Goal: Find specific page/section: Find specific page/section

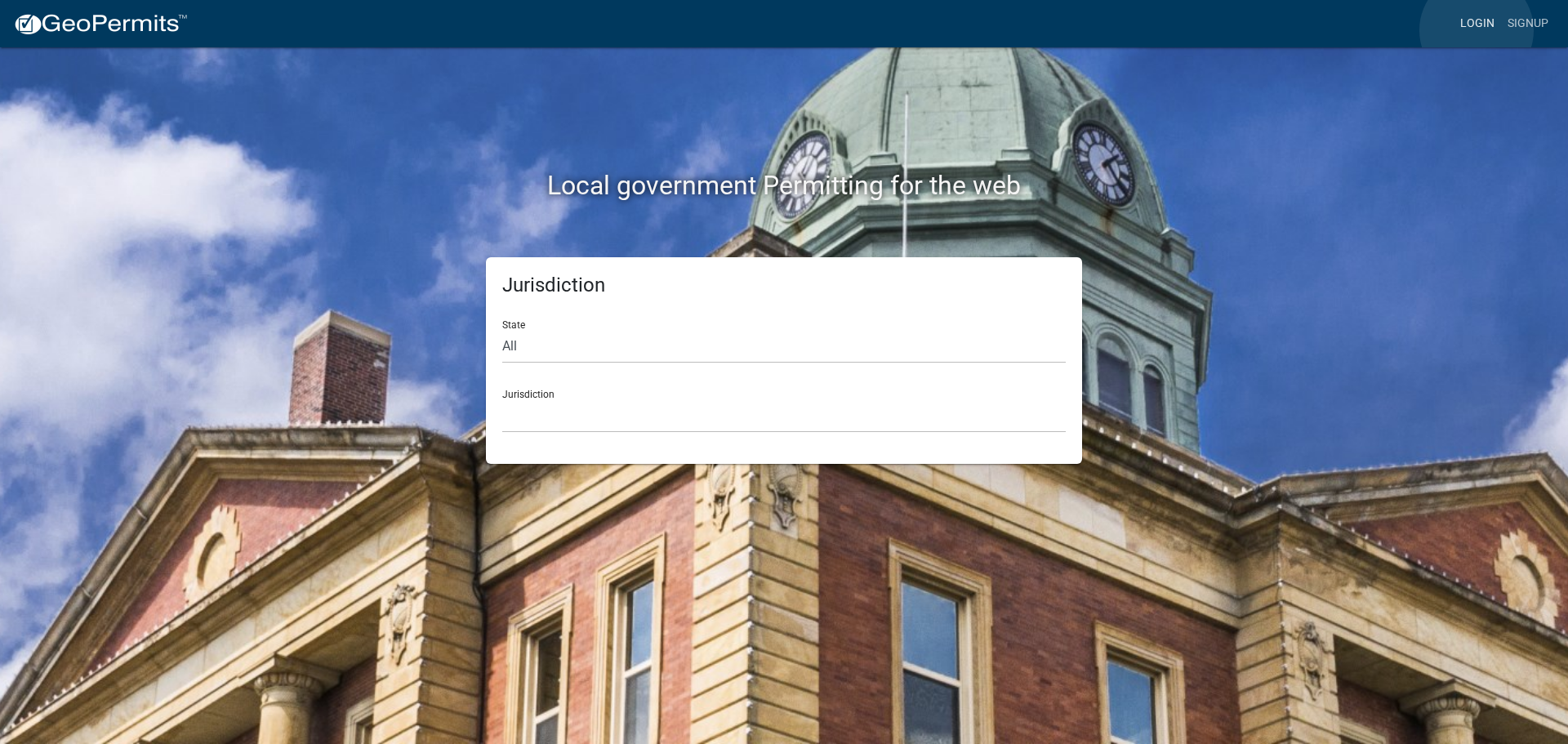
click at [1477, 30] on link "Login" at bounding box center [1477, 24] width 47 height 31
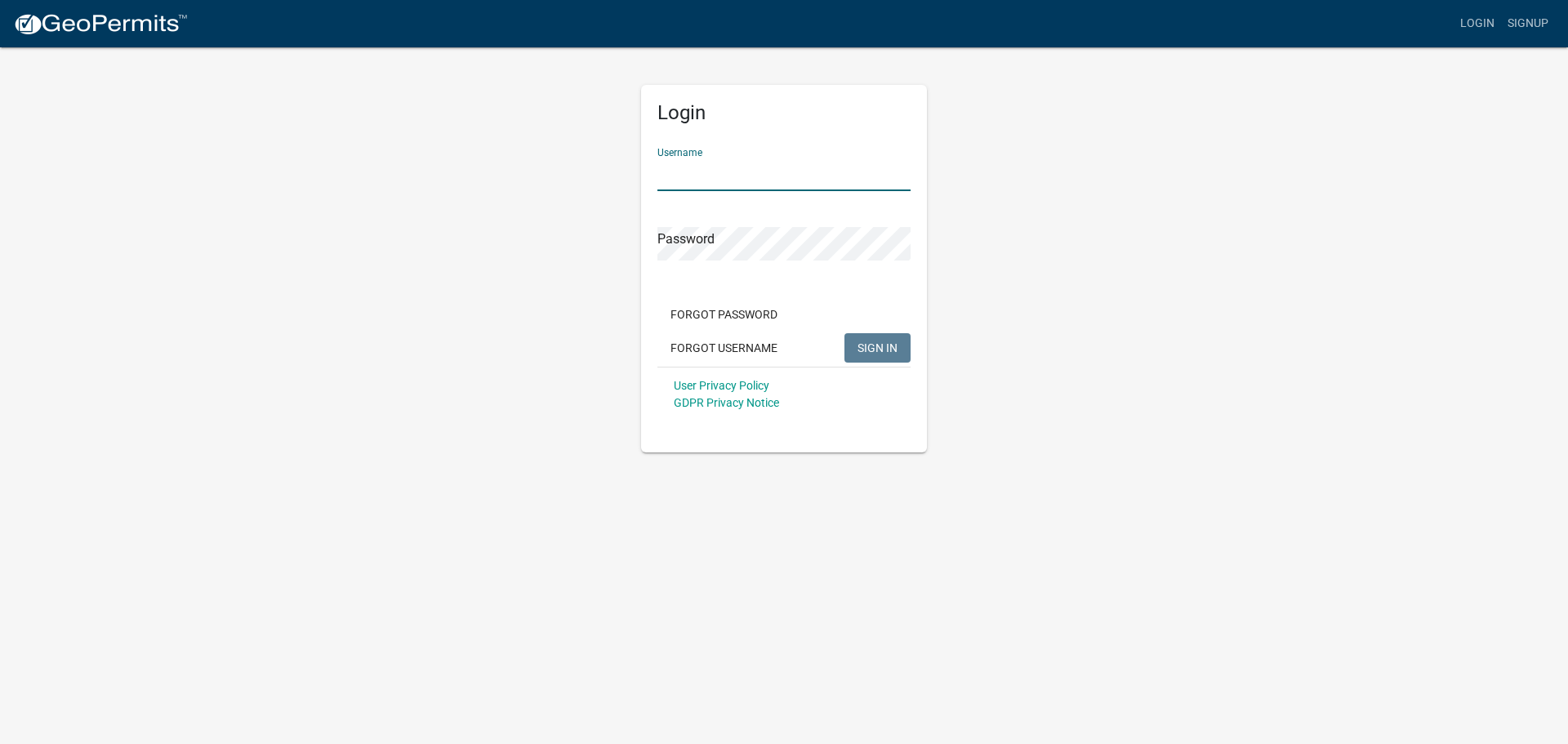
click at [822, 187] on input "Username" at bounding box center [784, 174] width 253 height 33
type input "seckert08"
click at [844, 333] on button "SIGN IN" at bounding box center [878, 348] width 66 height 30
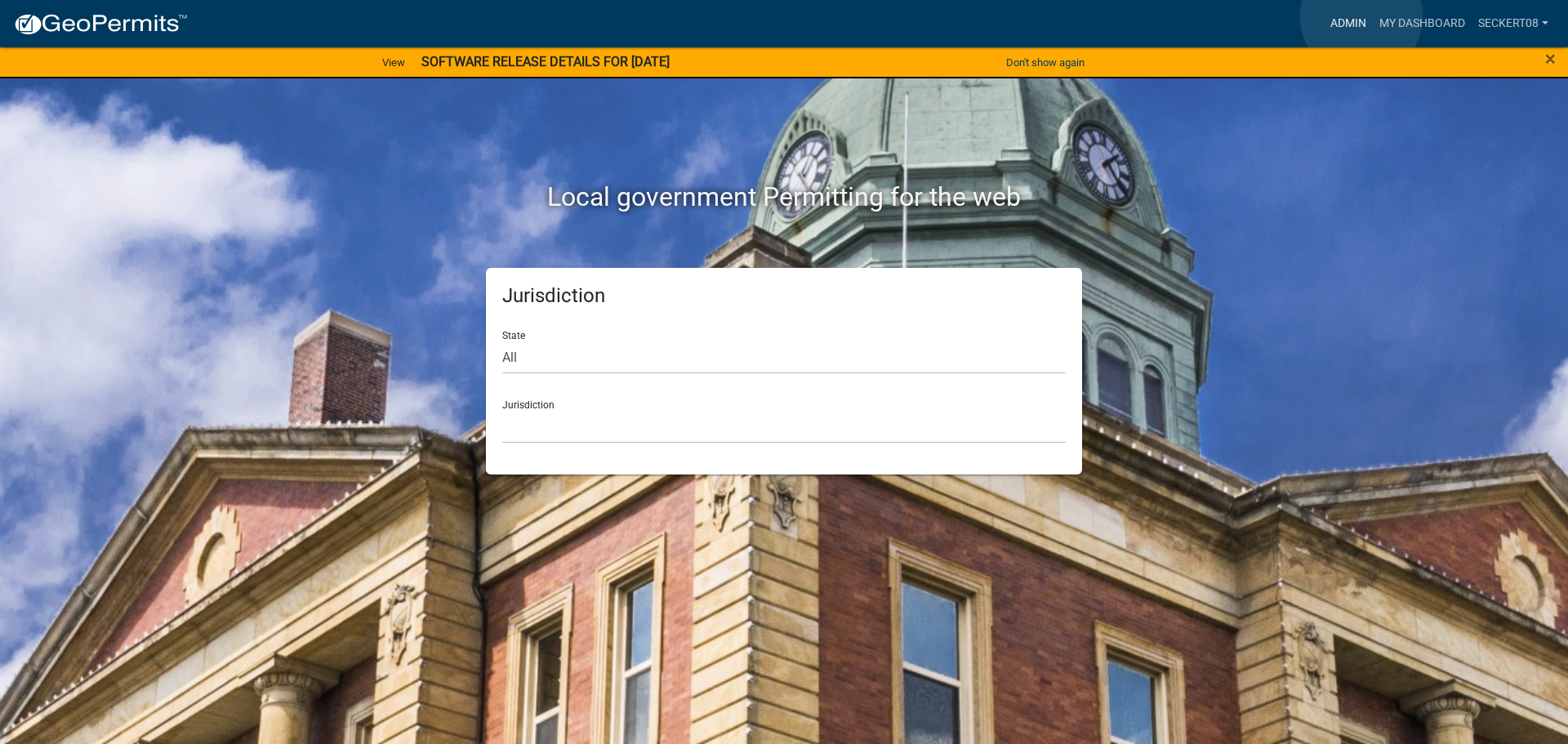
click at [1361, 17] on link "Admin" at bounding box center [1347, 24] width 49 height 31
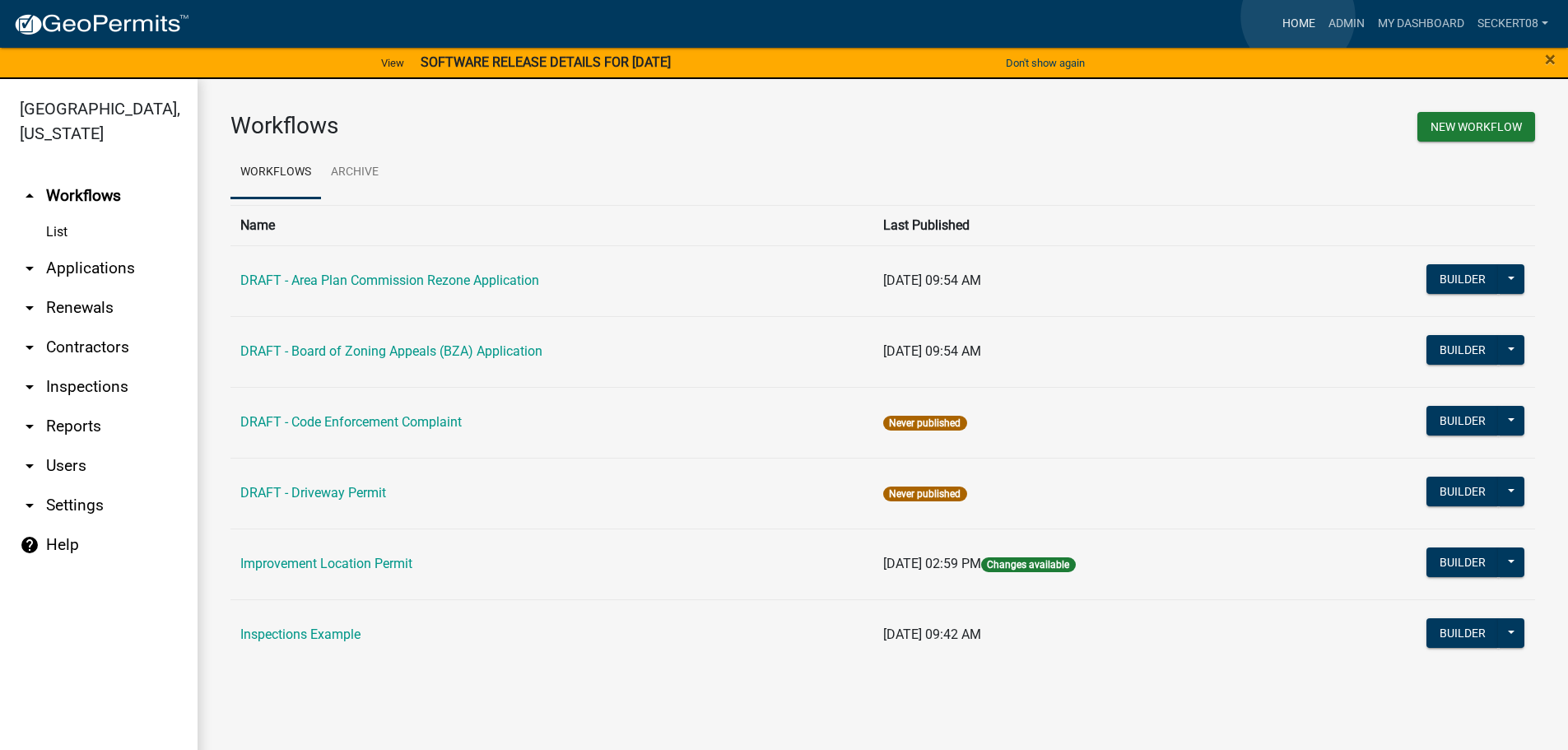
click at [1298, 17] on link "Home" at bounding box center [1299, 24] width 47 height 32
